Goal: Transaction & Acquisition: Book appointment/travel/reservation

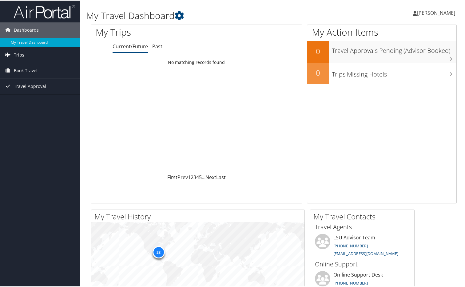
click at [21, 54] on span "Trips" at bounding box center [19, 54] width 10 height 15
click at [28, 100] on span "Book Travel" at bounding box center [26, 97] width 24 height 15
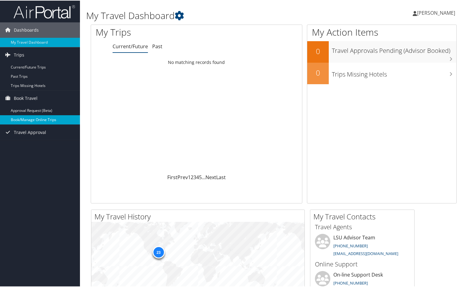
click at [31, 119] on link "Book/Manage Online Trips" at bounding box center [40, 119] width 80 height 9
